Goal: Transaction & Acquisition: Purchase product/service

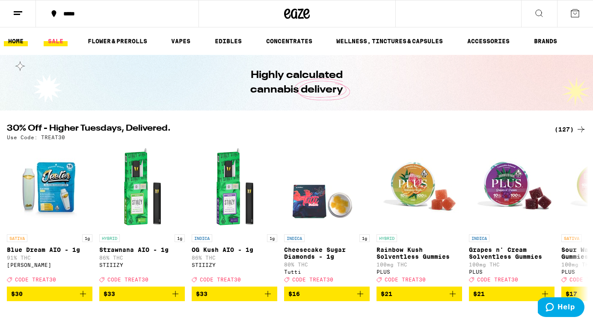
click at [56, 45] on link "SALE" at bounding box center [56, 41] width 24 height 10
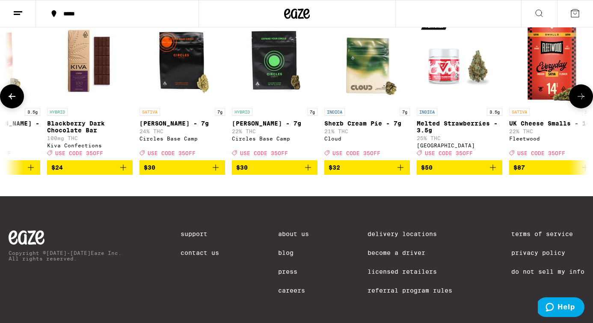
scroll to position [0, 160]
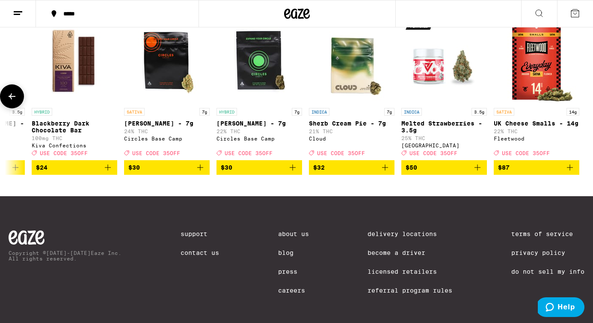
click at [293, 172] on icon "Add to bag" at bounding box center [292, 167] width 10 height 10
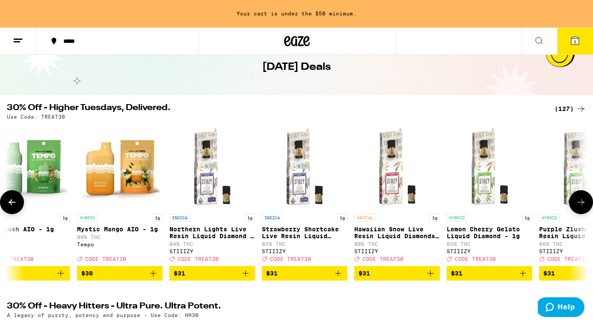
scroll to position [0, 6969]
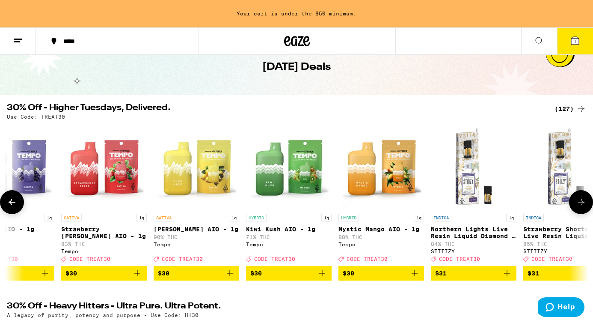
click at [17, 206] on button at bounding box center [12, 202] width 24 height 24
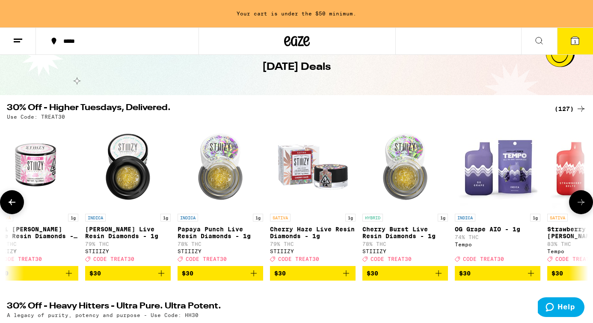
click at [17, 206] on button at bounding box center [12, 202] width 24 height 24
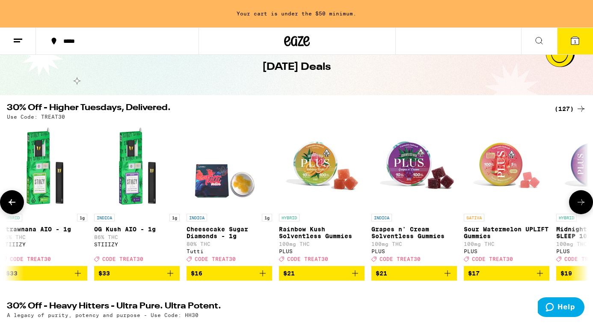
scroll to position [0, 0]
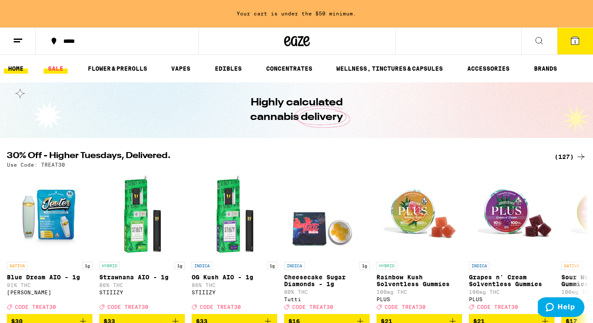
click at [56, 66] on link "SALE" at bounding box center [56, 68] width 24 height 10
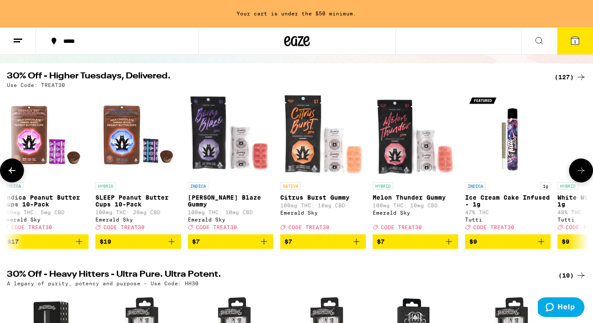
scroll to position [0, 943]
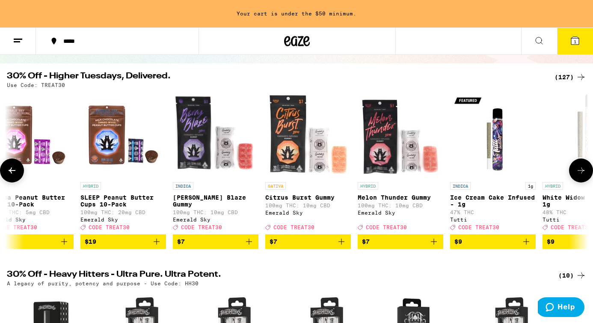
click at [251, 246] on icon "Add to bag" at bounding box center [249, 241] width 10 height 10
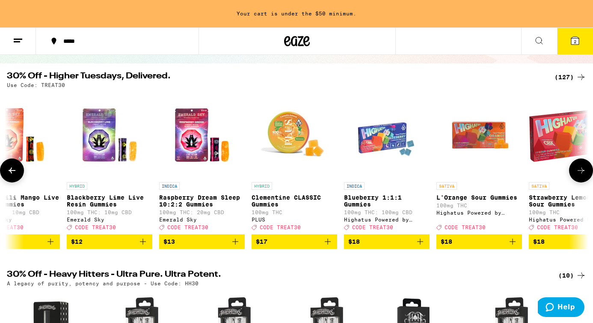
scroll to position [0, 2436]
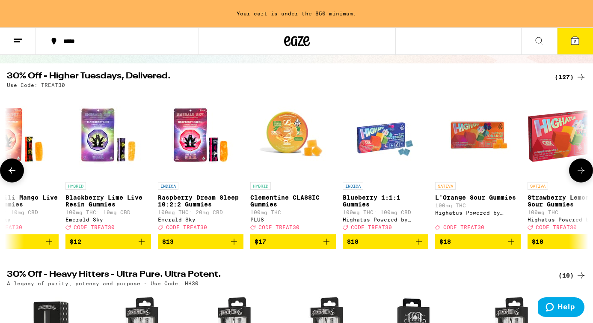
click at [388, 130] on img "Open page for Blueberry 1:1:1 Gummies from Highatus Powered by Cannabiotix" at bounding box center [386, 135] width 86 height 86
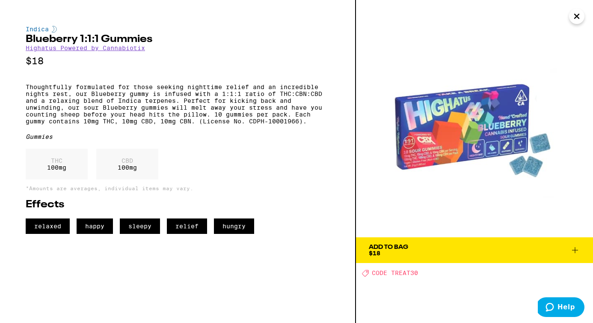
click at [579, 14] on icon "Close" at bounding box center [577, 16] width 4 height 4
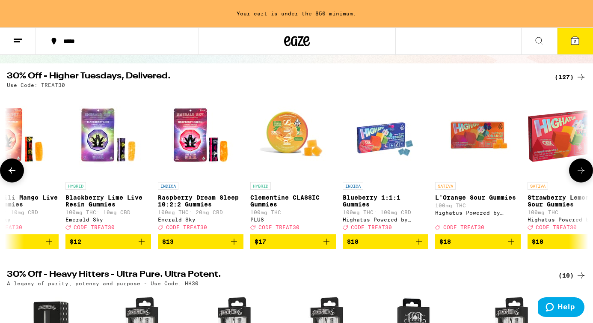
click at [419, 244] on icon "Add to bag" at bounding box center [419, 241] width 6 height 6
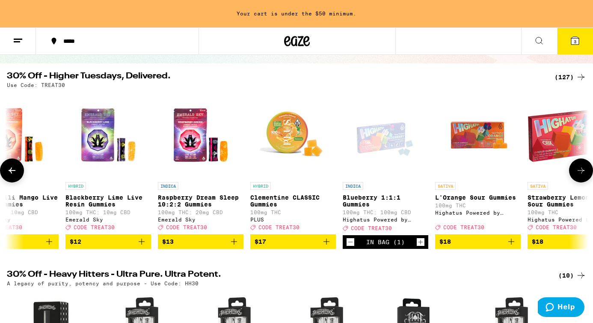
scroll to position [47, 0]
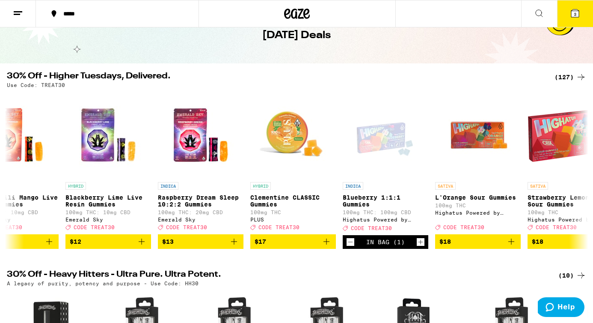
click at [573, 14] on icon at bounding box center [575, 13] width 8 height 8
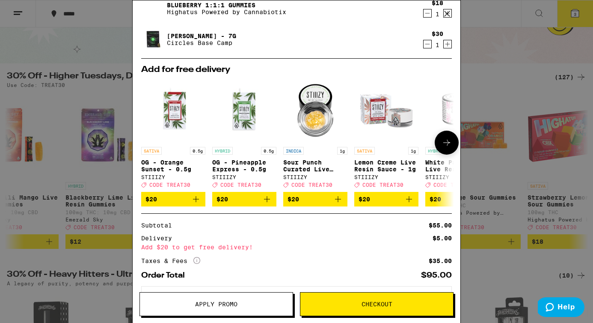
scroll to position [63, 0]
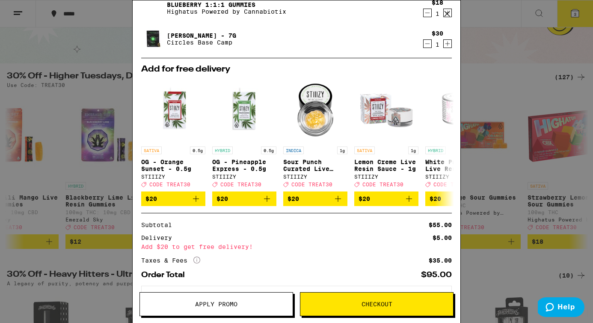
click at [238, 305] on span "Apply Promo" at bounding box center [216, 304] width 153 height 6
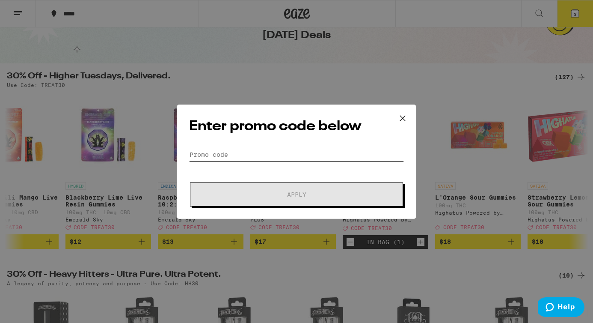
click at [213, 156] on input "Promo Code" at bounding box center [296, 154] width 215 height 13
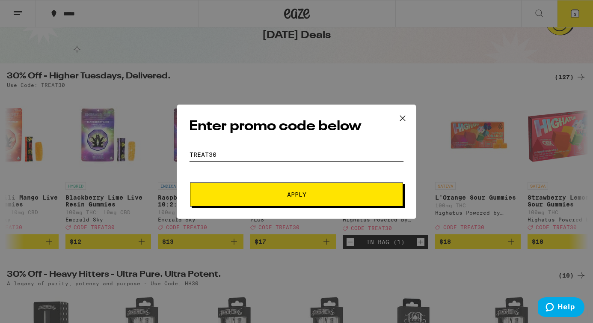
type input "treat30"
click at [261, 187] on button "Apply" at bounding box center [296, 194] width 213 height 24
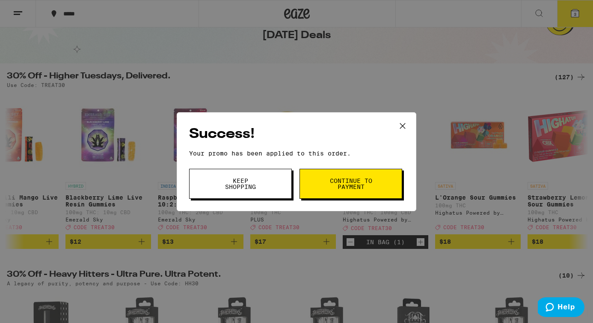
click at [370, 191] on button "Continue to payment" at bounding box center [350, 184] width 103 height 30
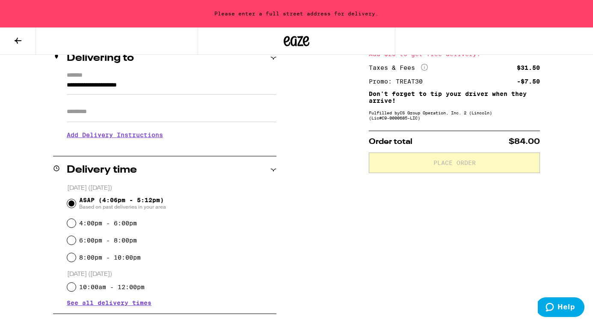
scroll to position [111, 0]
click at [190, 92] on input "**********" at bounding box center [172, 87] width 210 height 15
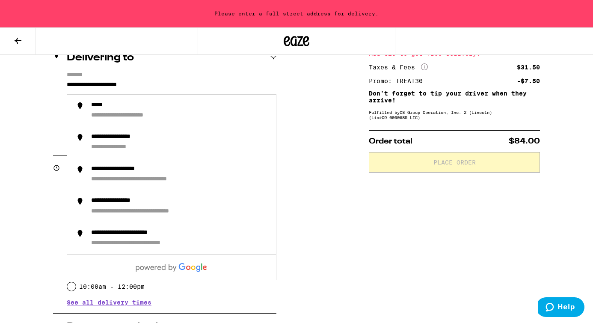
drag, startPoint x: 160, startPoint y: 84, endPoint x: 24, endPoint y: 84, distance: 136.0
click at [24, 84] on div "**********" at bounding box center [296, 276] width 593 height 513
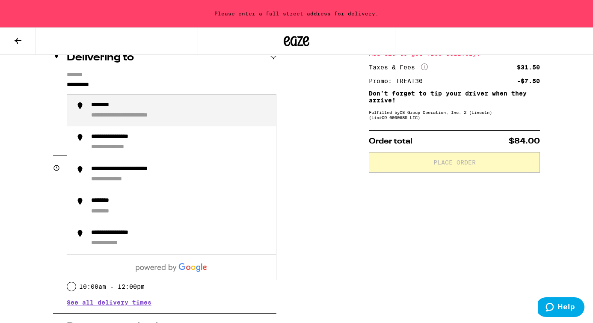
click at [156, 110] on div "**********" at bounding box center [180, 110] width 178 height 18
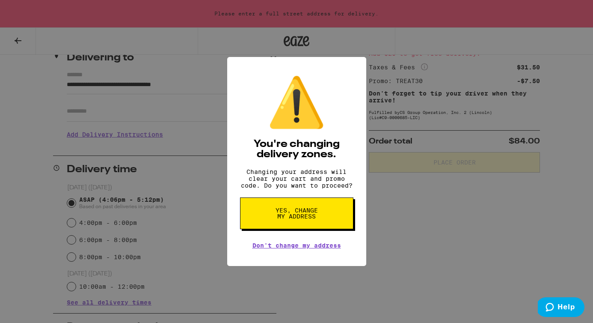
click at [145, 109] on div "⚠️ You're changing delivery zones. Changing your address will clear your cart a…" at bounding box center [296, 161] width 593 height 323
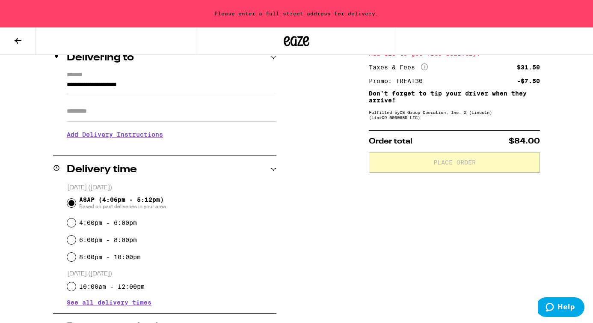
click at [122, 112] on input "Apt/Suite" at bounding box center [172, 111] width 210 height 21
click at [162, 87] on input "**********" at bounding box center [172, 87] width 210 height 15
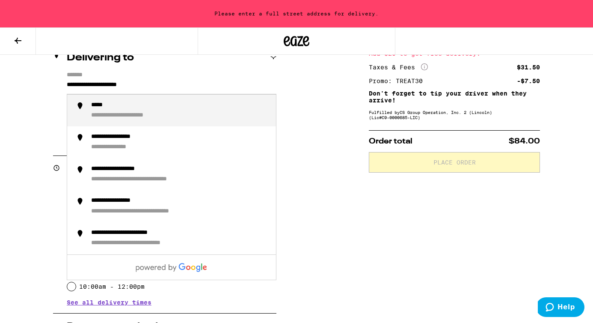
click at [173, 86] on input "**********" at bounding box center [172, 87] width 210 height 15
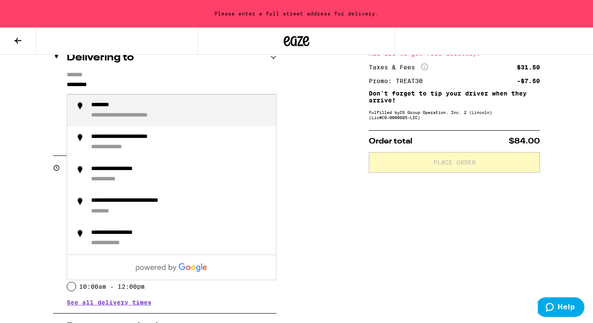
click at [173, 122] on li "**********" at bounding box center [171, 111] width 209 height 32
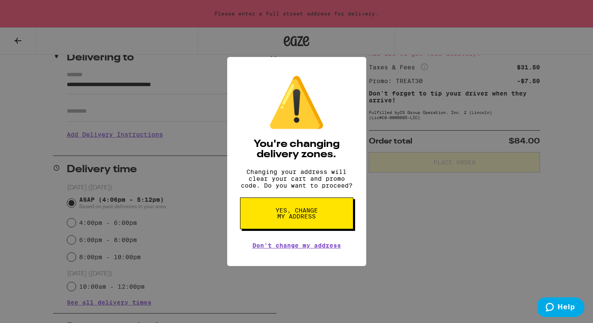
click at [318, 222] on button "Yes, change my address" at bounding box center [296, 213] width 113 height 32
type input "**********"
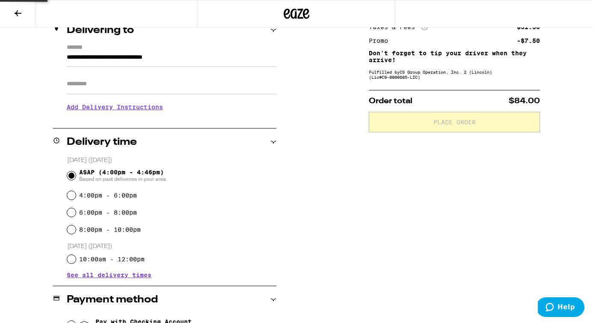
scroll to position [83, 0]
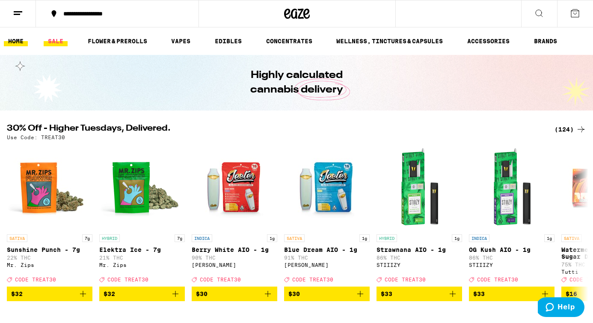
click at [60, 40] on link "SALE" at bounding box center [56, 41] width 24 height 10
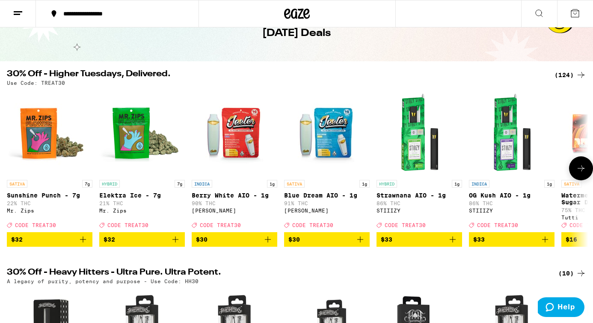
scroll to position [50, 0]
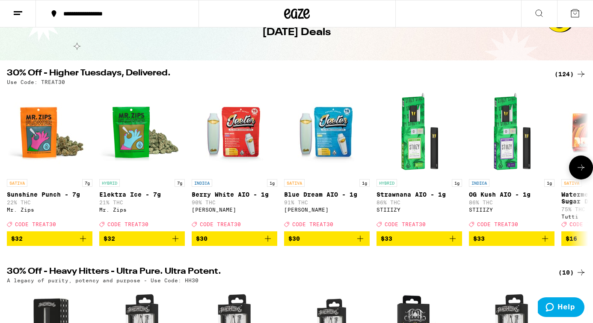
click at [175, 241] on icon "Add to bag" at bounding box center [175, 238] width 6 height 6
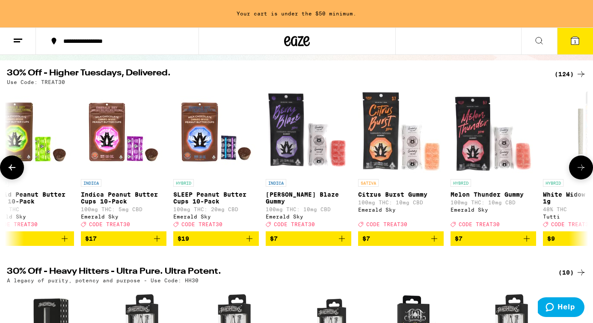
scroll to position [0, 1311]
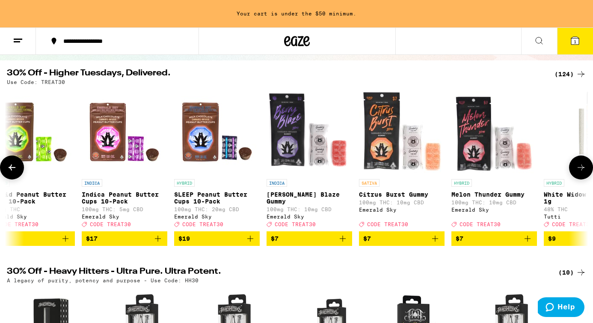
click at [344, 243] on icon "Add to bag" at bounding box center [343, 238] width 10 height 10
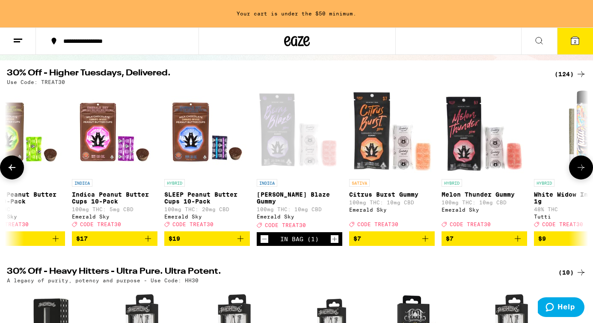
scroll to position [0, 1311]
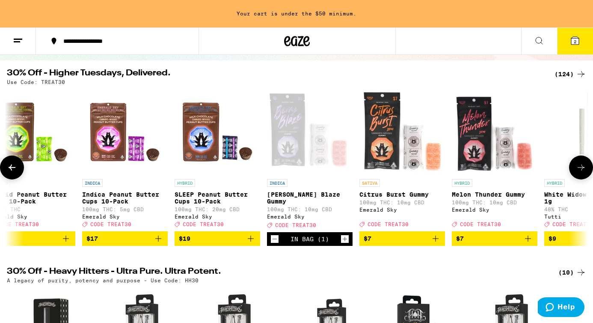
click at [299, 144] on div "Open page for Berry Blaze Gummy from Emerald Sky" at bounding box center [310, 132] width 86 height 86
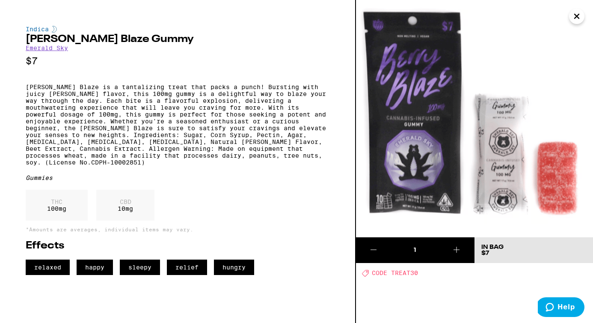
click at [578, 16] on icon "Close" at bounding box center [577, 16] width 10 height 13
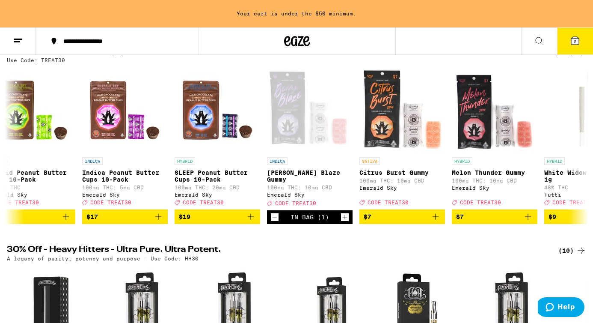
scroll to position [89, 0]
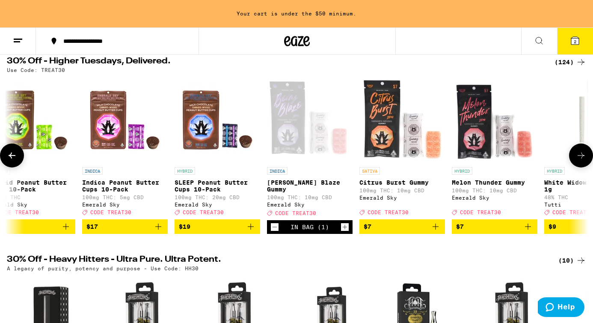
click at [344, 229] on icon "Increment" at bounding box center [345, 227] width 5 height 5
click at [348, 232] on icon "Increment" at bounding box center [345, 227] width 8 height 10
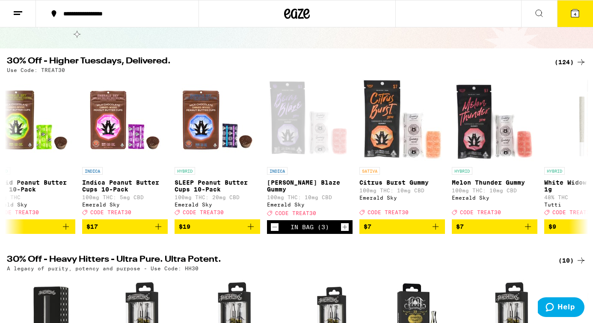
click at [571, 15] on icon at bounding box center [575, 13] width 10 height 10
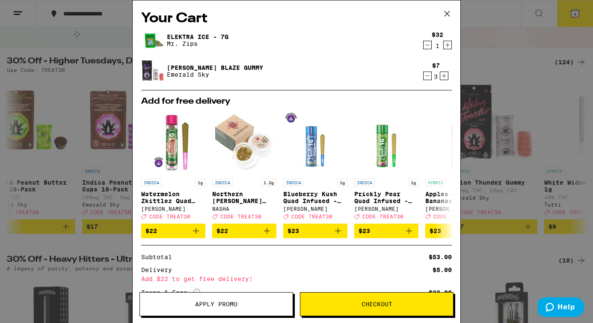
click at [424, 78] on icon "Decrement" at bounding box center [428, 76] width 8 height 10
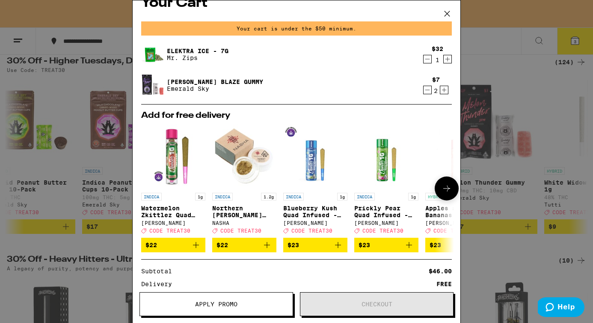
scroll to position [3, 0]
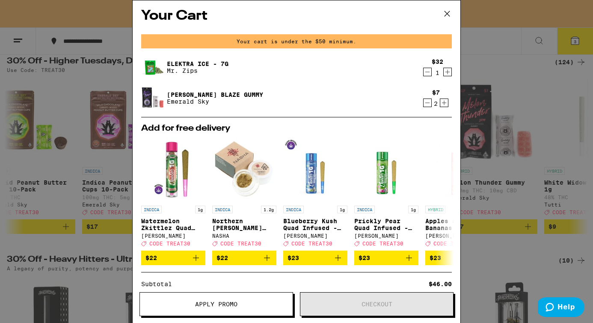
click at [219, 307] on button "Apply Promo" at bounding box center [216, 304] width 154 height 24
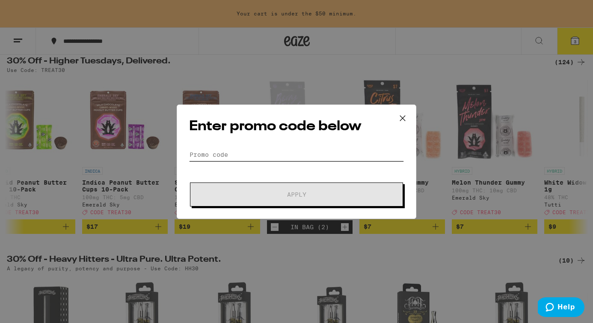
click at [209, 155] on input "Promo Code" at bounding box center [296, 154] width 215 height 13
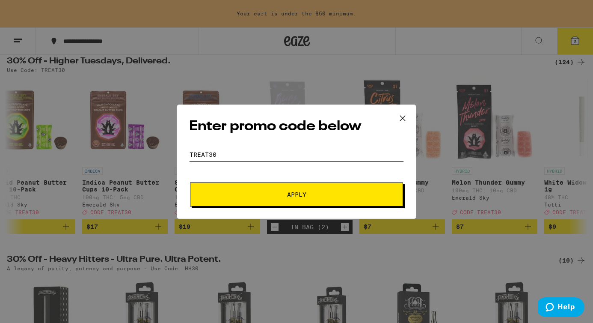
type input "treat30"
click at [245, 191] on span "Apply" at bounding box center [296, 194] width 154 height 6
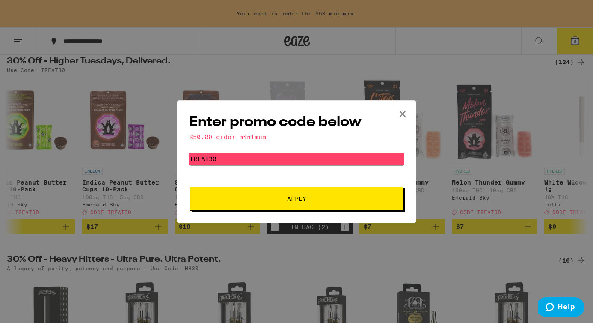
click at [403, 107] on icon at bounding box center [402, 113] width 13 height 13
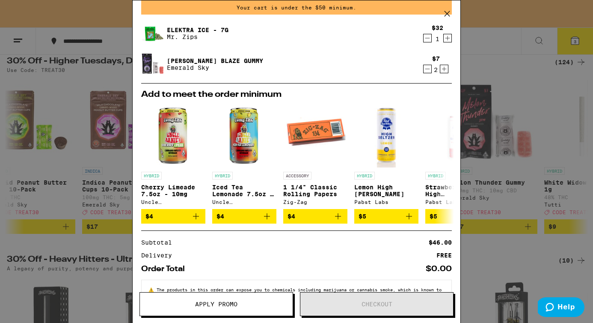
scroll to position [15, 0]
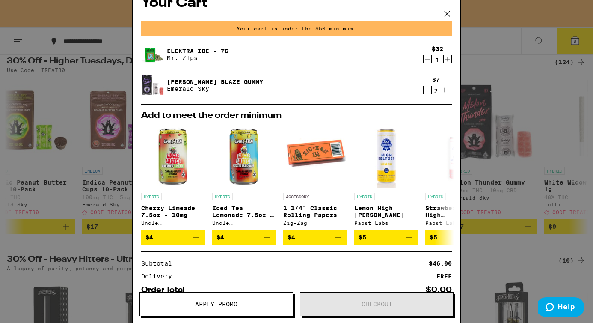
click at [445, 89] on icon "Increment" at bounding box center [444, 90] width 8 height 10
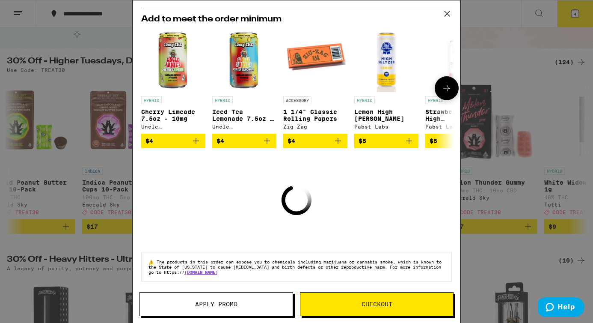
scroll to position [63, 0]
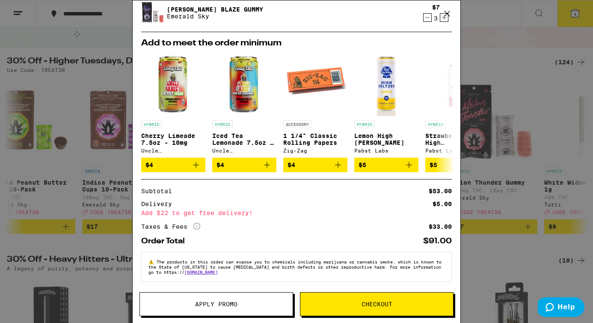
click at [216, 298] on button "Apply Promo" at bounding box center [216, 304] width 154 height 24
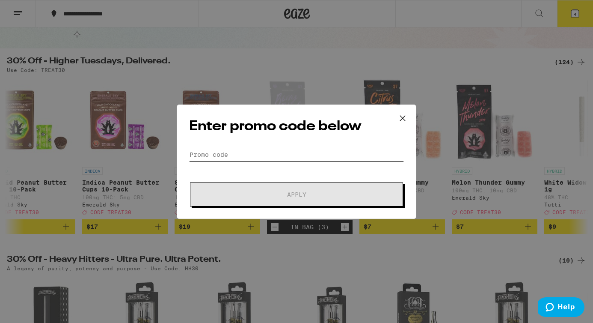
click at [202, 152] on input "Promo Code" at bounding box center [296, 154] width 215 height 13
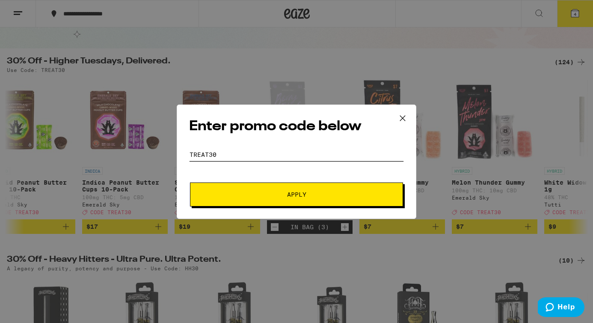
type input "treat30"
click at [244, 189] on button "Apply" at bounding box center [296, 194] width 213 height 24
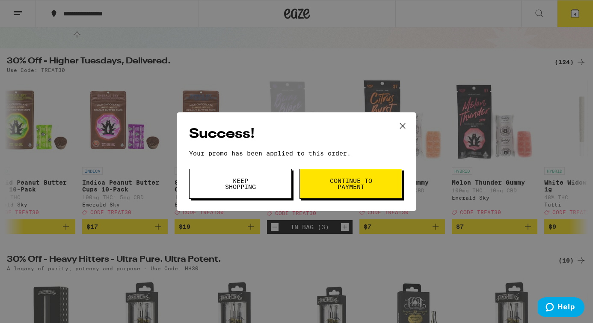
click at [376, 187] on button "Continue to payment" at bounding box center [350, 184] width 103 height 30
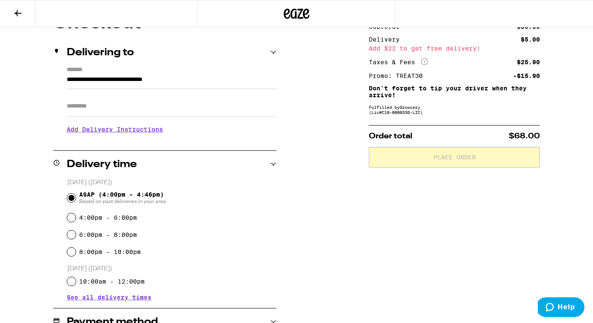
scroll to position [89, 0]
click at [125, 106] on input "Apt/Suite" at bounding box center [172, 105] width 210 height 21
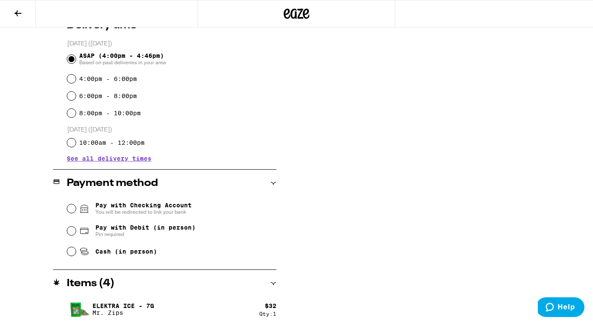
scroll to position [235, 0]
type input "********"
click at [104, 254] on span "Cash (in person)" at bounding box center [126, 250] width 62 height 7
click at [76, 255] on input "Cash (in person)" at bounding box center [71, 250] width 9 height 9
radio input "true"
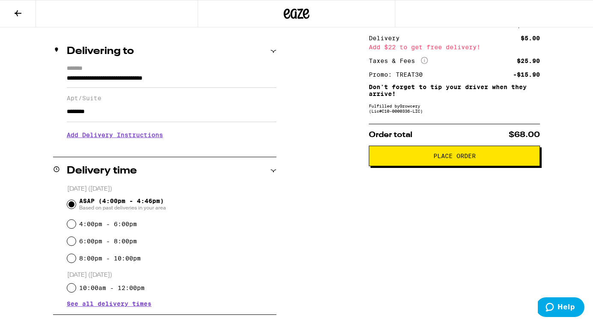
scroll to position [0, 0]
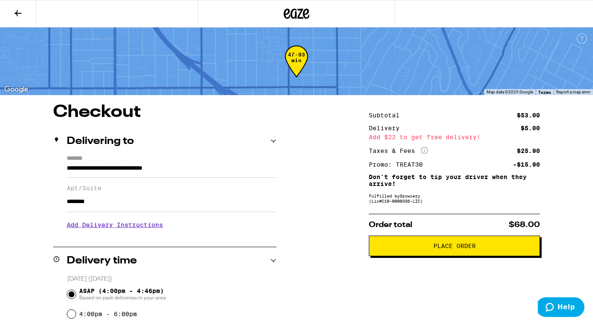
click at [135, 225] on h3 "Add Delivery Instructions" at bounding box center [172, 225] width 210 height 20
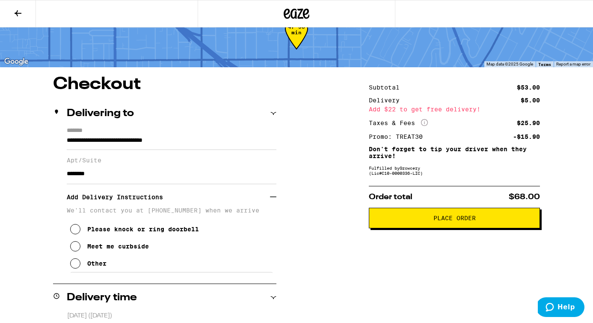
scroll to position [28, 0]
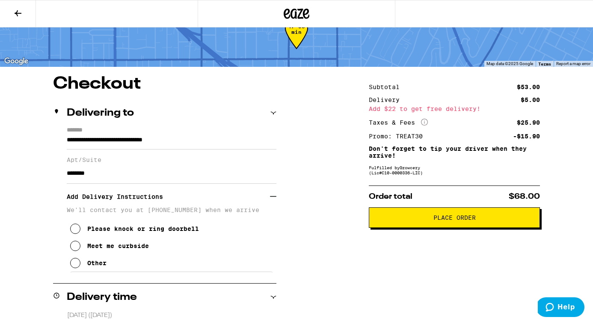
click at [86, 268] on button "Other" at bounding box center [88, 262] width 36 height 17
click at [101, 289] on textarea "Enter any other delivery instructions you want driver to know" at bounding box center [172, 291] width 204 height 40
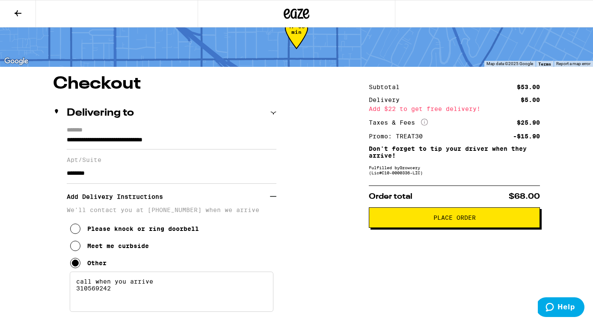
type textarea "call when you arrive 3105692424"
